Goal: Browse casually: Explore the website without a specific task or goal

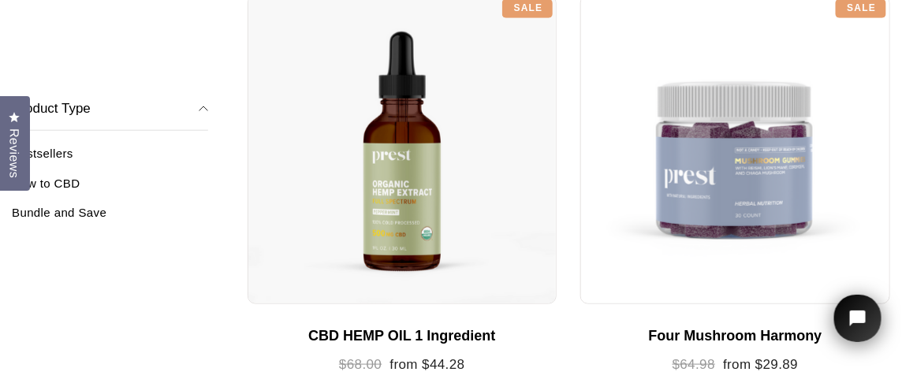
scroll to position [334, 0]
